Goal: Find specific page/section: Find specific page/section

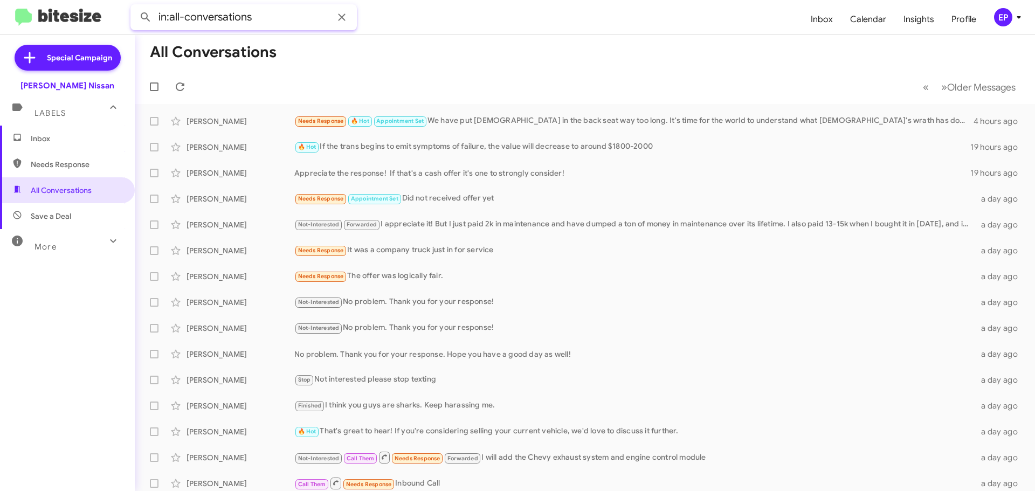
click at [293, 17] on input "in:all-conversations" at bounding box center [243, 17] width 226 height 26
type input "in:all-conversations [PERSON_NAME]"
click at [135, 6] on button at bounding box center [146, 17] width 22 height 22
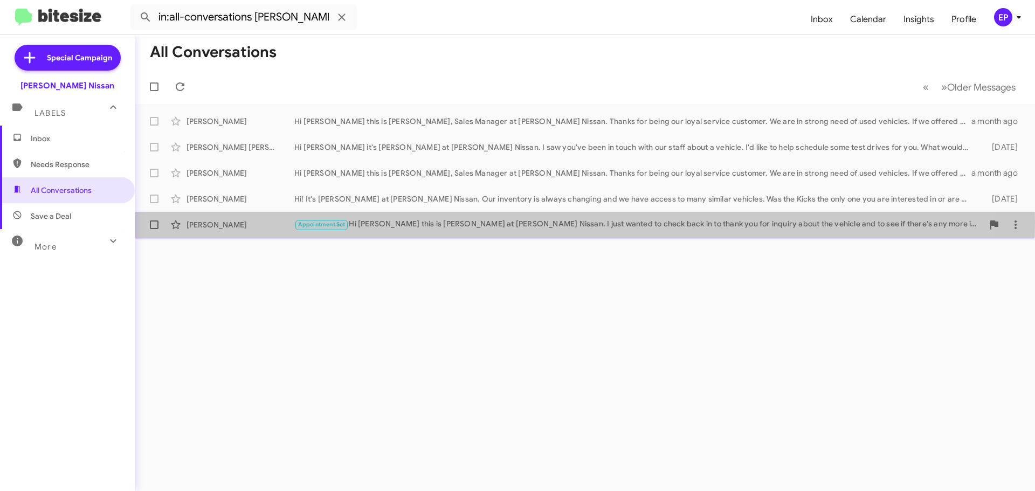
click at [398, 222] on div "Appointment Set Hi [PERSON_NAME] this is [PERSON_NAME] at [PERSON_NAME] Nissan.…" at bounding box center [638, 224] width 689 height 12
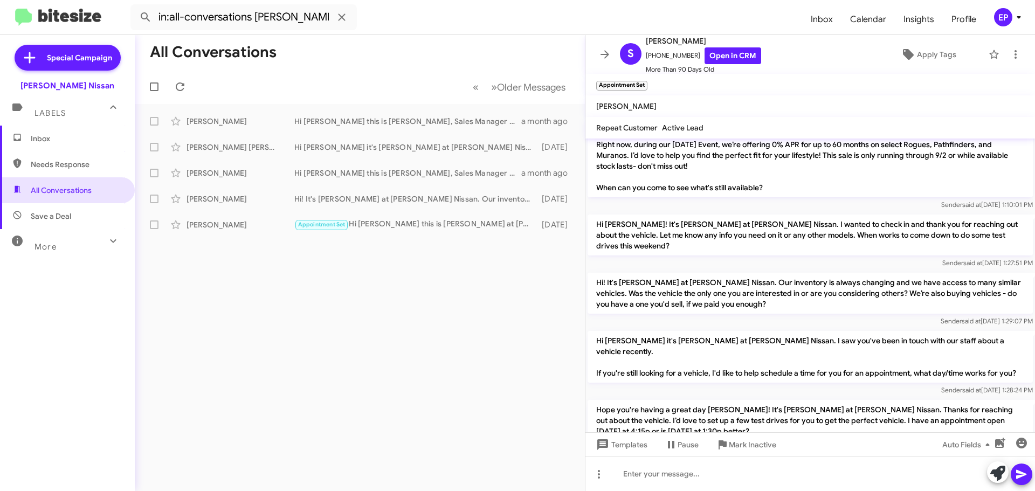
scroll to position [804, 0]
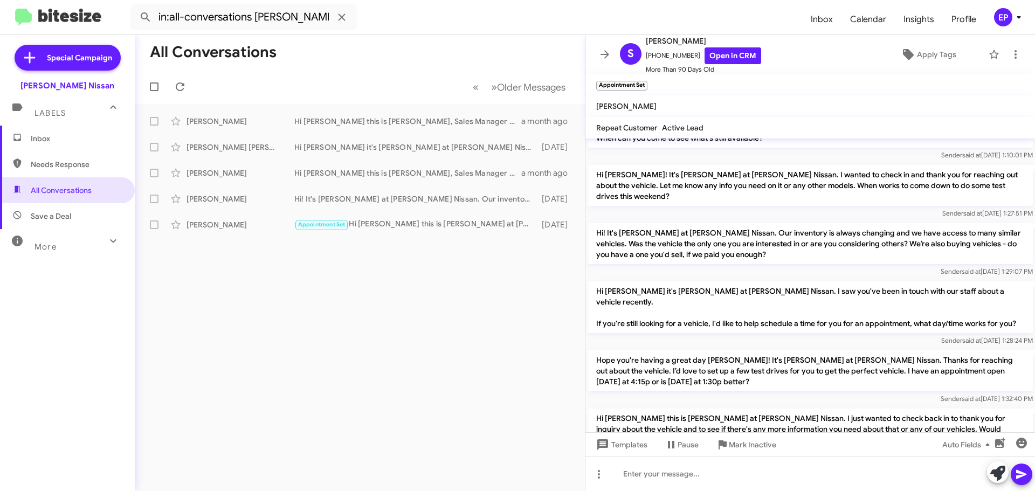
click at [723, 452] on div "Sender said at [DATE] 1:31:59 PM" at bounding box center [809, 457] width 445 height 11
click at [601, 52] on icon at bounding box center [604, 54] width 13 height 13
